Goal: Information Seeking & Learning: Learn about a topic

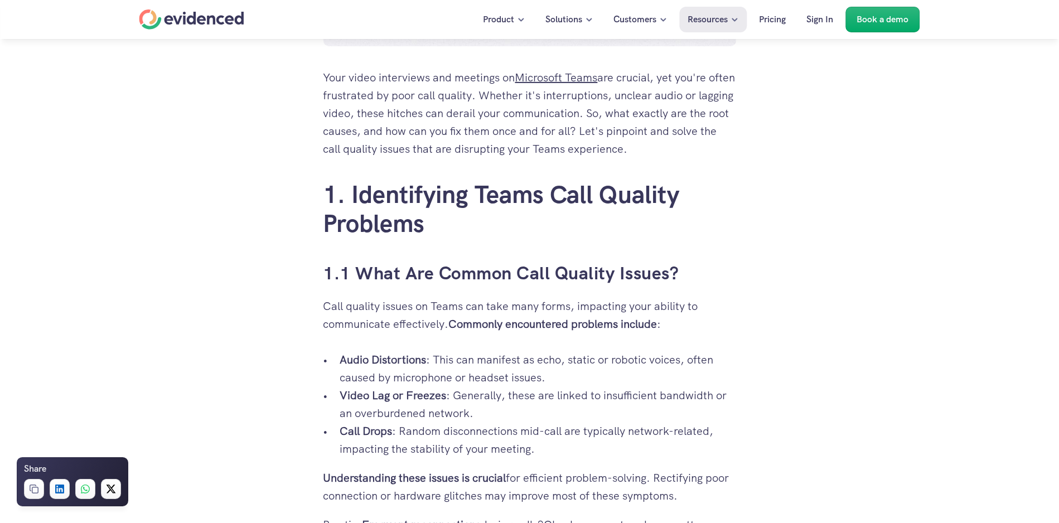
scroll to position [579, 0]
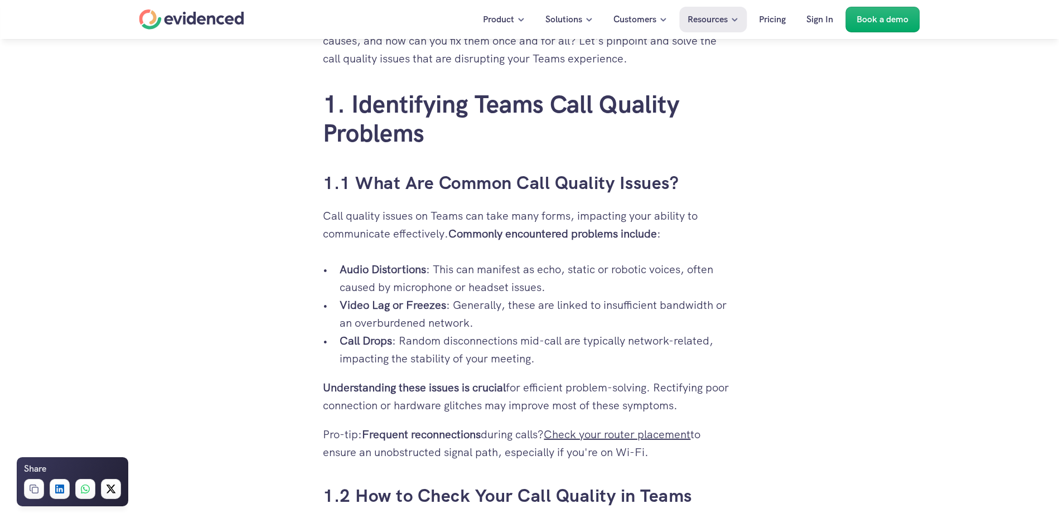
click at [571, 285] on p "Audio Distortions : This can manifest as echo, static or robotic voices, often …" at bounding box center [538, 279] width 396 height 36
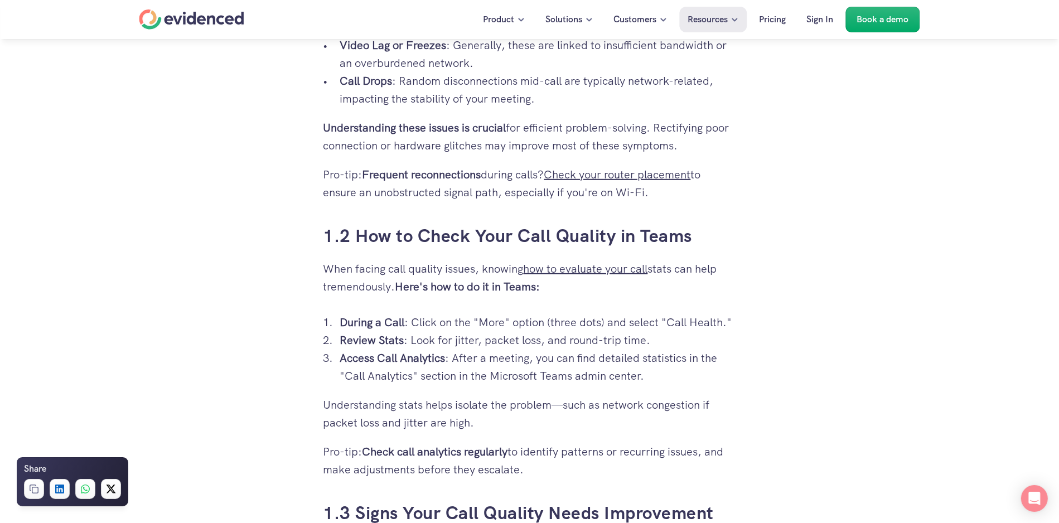
scroll to position [939, 0]
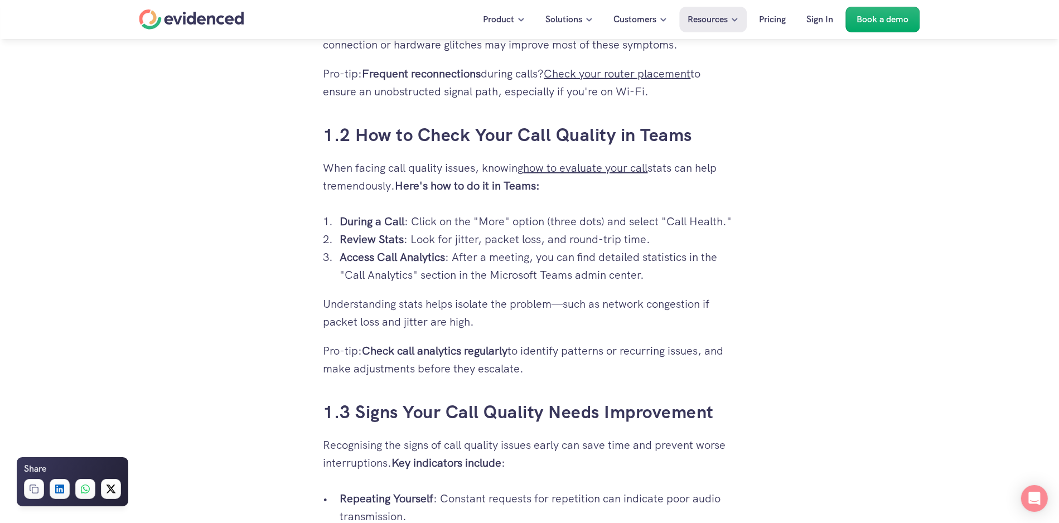
click at [664, 275] on p "Access Call Analytics : After a meeting, you can find detailed statistics in th…" at bounding box center [538, 266] width 396 height 36
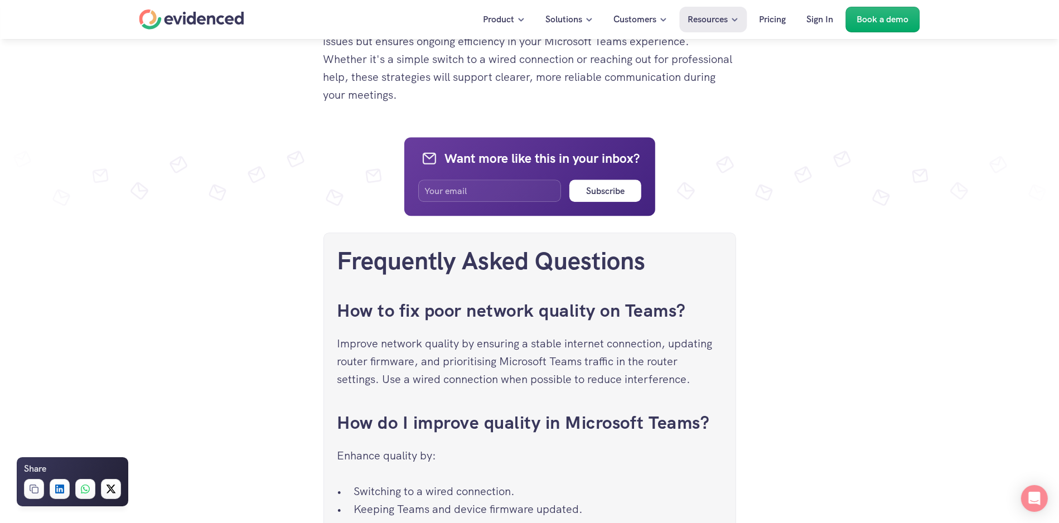
scroll to position [2288, 0]
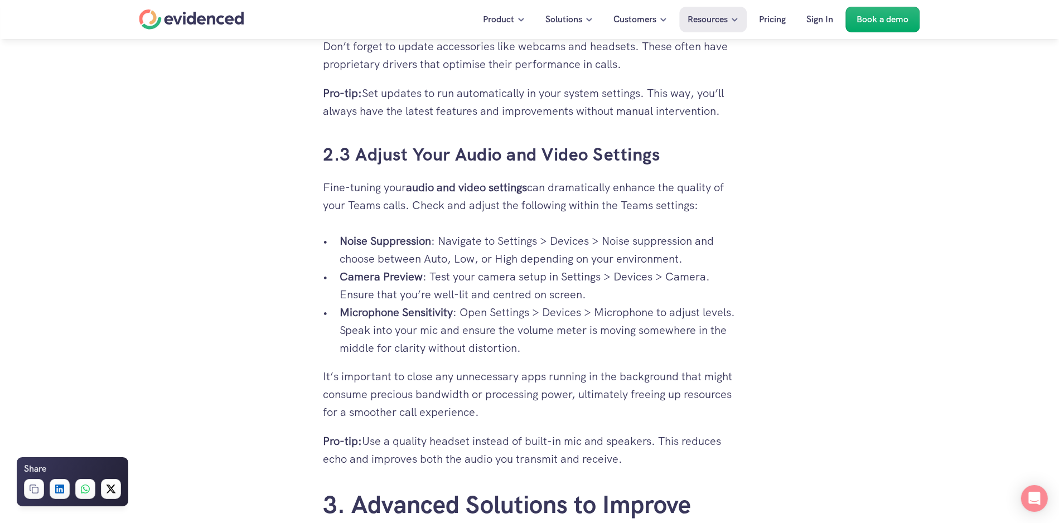
drag, startPoint x: 1067, startPoint y: 233, endPoint x: 866, endPoint y: 191, distance: 205.3
click at [866, 191] on div "Your video interviews and meetings on Microsoft Teams are crucial, yet you're o…" at bounding box center [529, 247] width 1059 height 4483
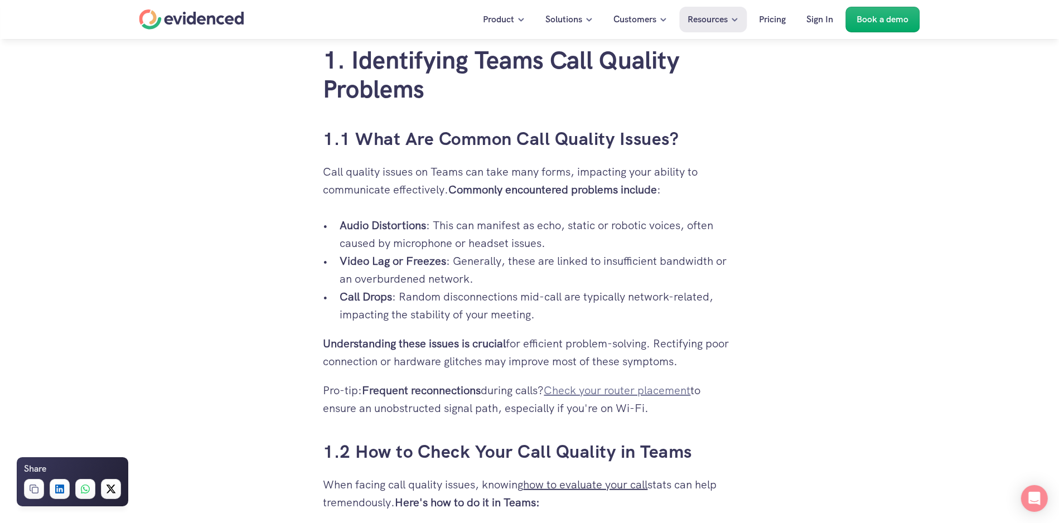
scroll to position [606, 0]
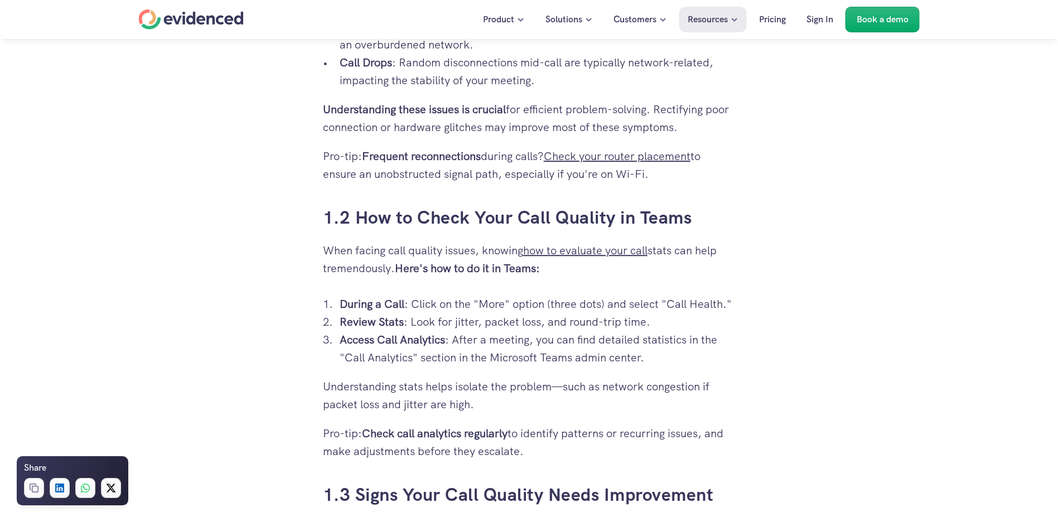
scroll to position [888, 0]
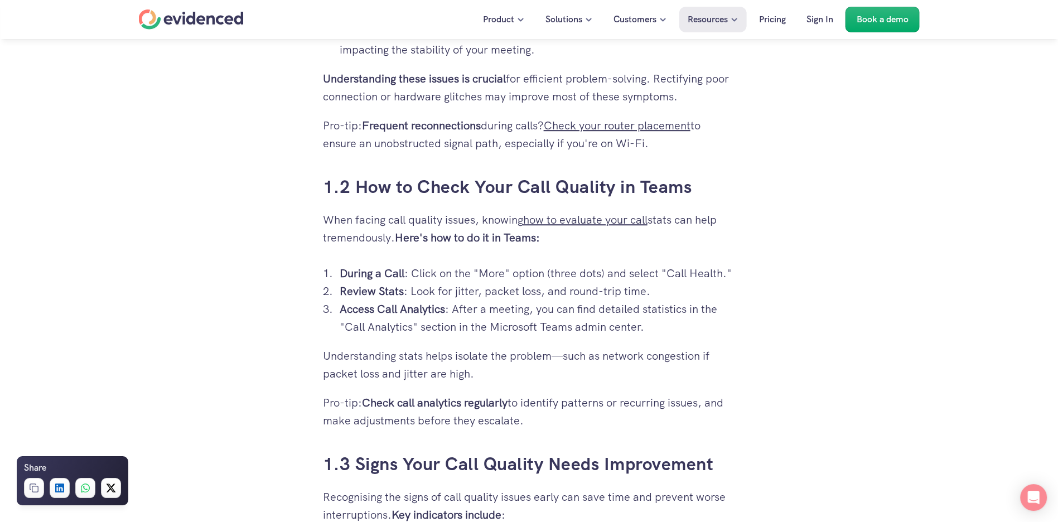
click at [565, 292] on p "Review Stats : Look for jitter, packet loss, and round-trip time." at bounding box center [538, 291] width 396 height 18
click at [654, 291] on p "Review Stats : Look for jitter, packet loss, and round-trip time." at bounding box center [538, 291] width 396 height 18
click at [523, 288] on p "Review Stats : Look for jitter, packet loss, and round-trip time." at bounding box center [538, 291] width 396 height 18
click at [471, 304] on p "Access Call Analytics : After a meeting, you can find detailed statistics in th…" at bounding box center [538, 318] width 396 height 36
click at [712, 310] on p "Access Call Analytics : After a meeting, you can find detailed statistics in th…" at bounding box center [538, 318] width 396 height 36
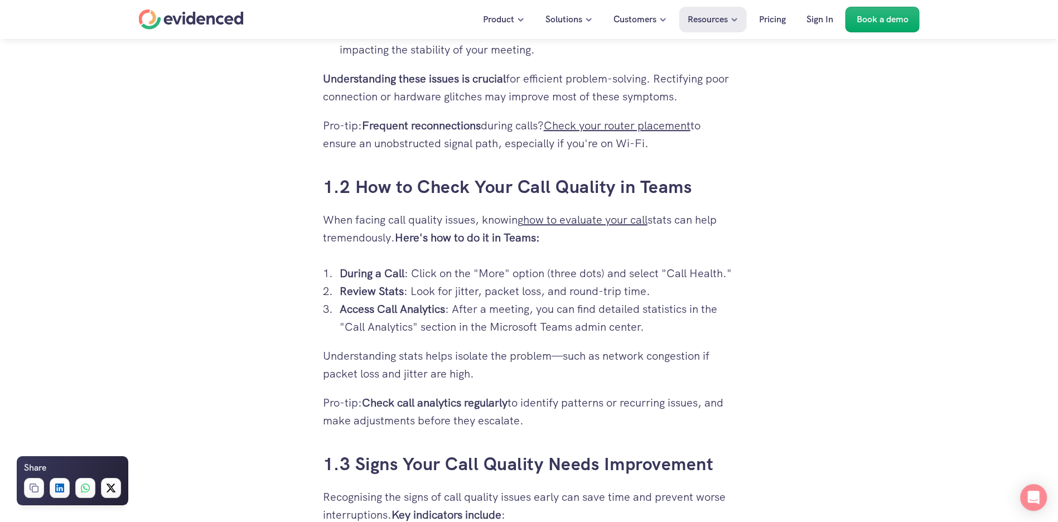
click at [586, 324] on p "Access Call Analytics : After a meeting, you can find detailed statistics in th…" at bounding box center [538, 318] width 396 height 36
click at [649, 330] on p "Access Call Analytics : After a meeting, you can find detailed statistics in th…" at bounding box center [538, 318] width 396 height 36
click at [515, 368] on p "Understanding stats helps isolate the problem—such as network congestion if pac…" at bounding box center [529, 365] width 413 height 36
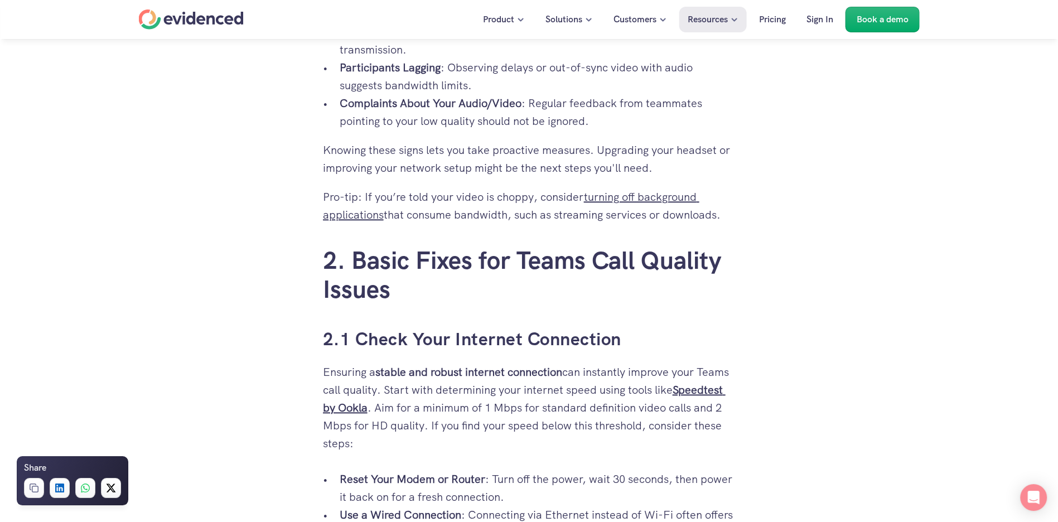
scroll to position [0, 0]
